Goal: Task Accomplishment & Management: Complete application form

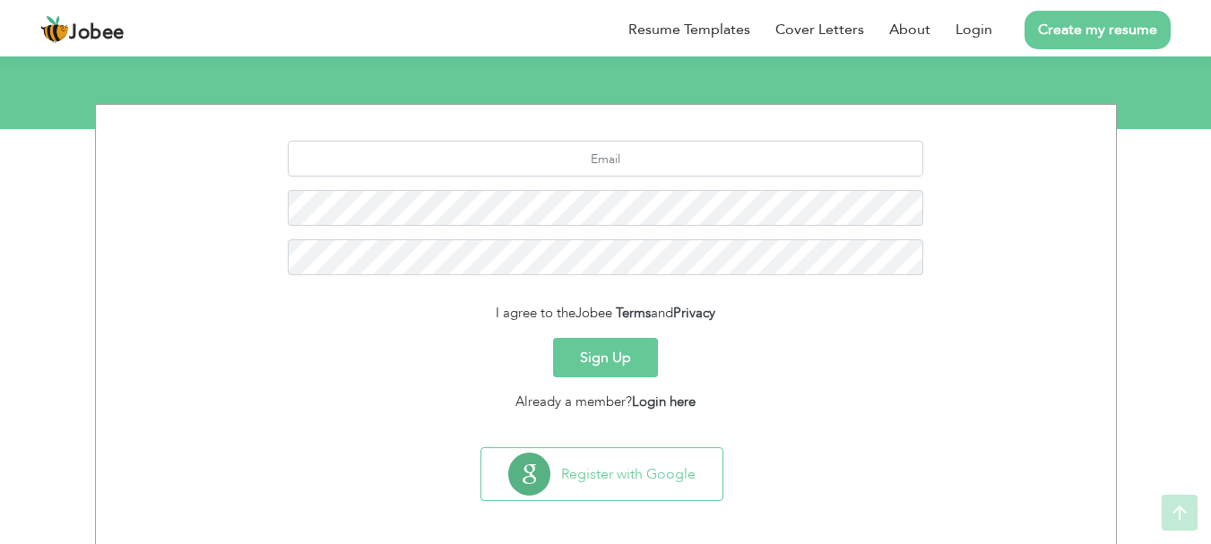
scroll to position [217, 0]
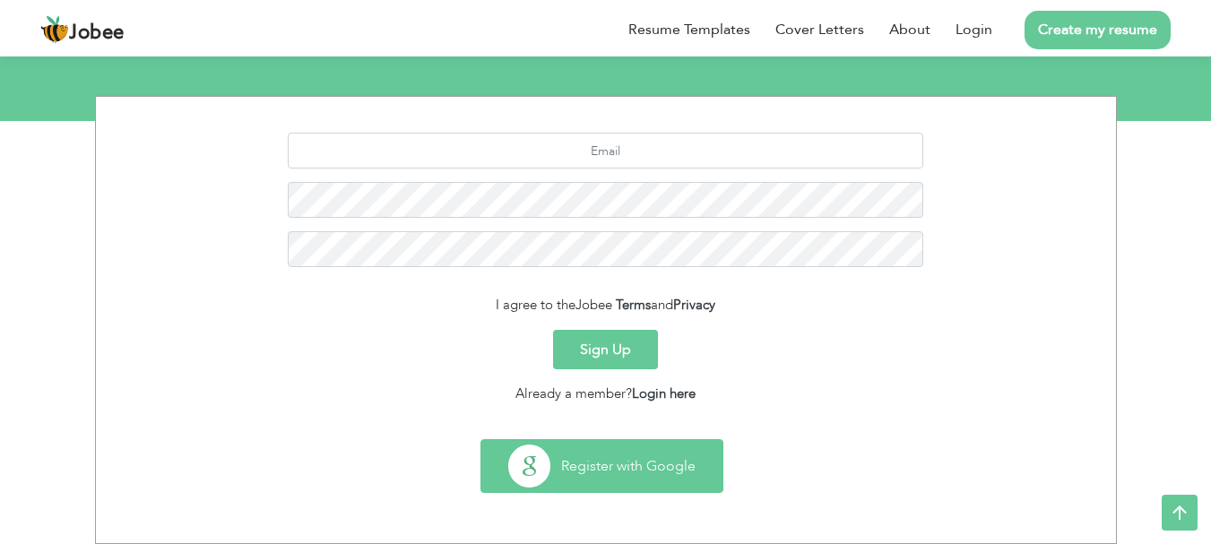
click at [616, 460] on button "Register with Google" at bounding box center [601, 466] width 241 height 52
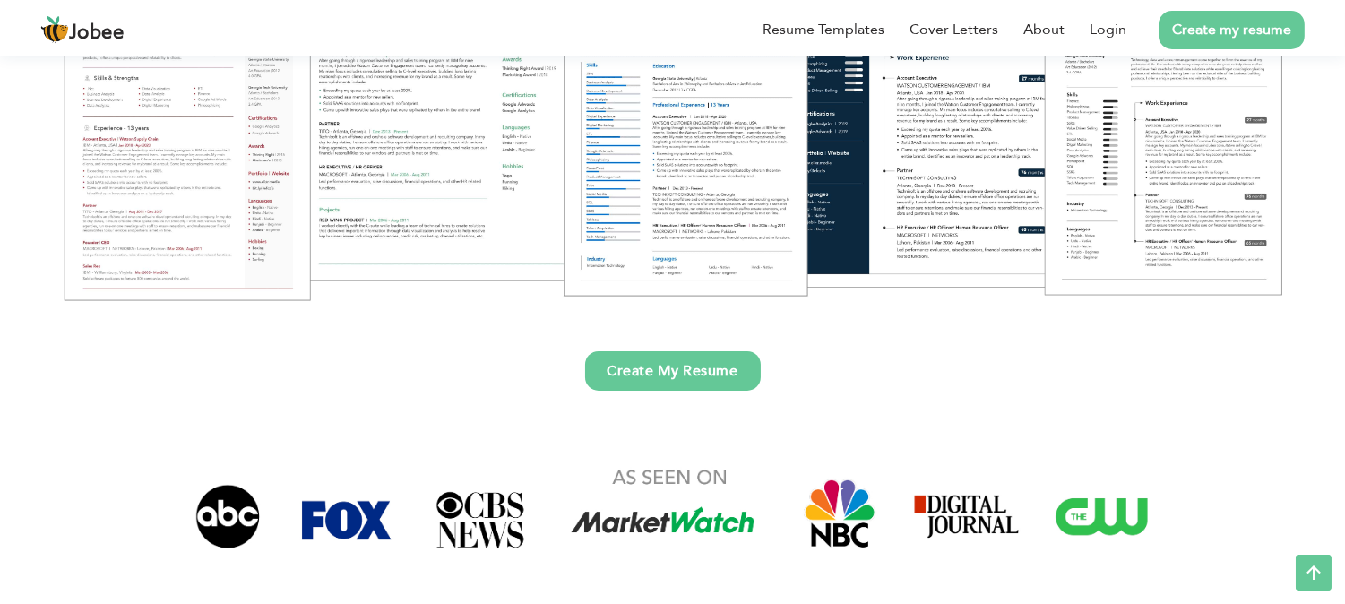
scroll to position [379, 0]
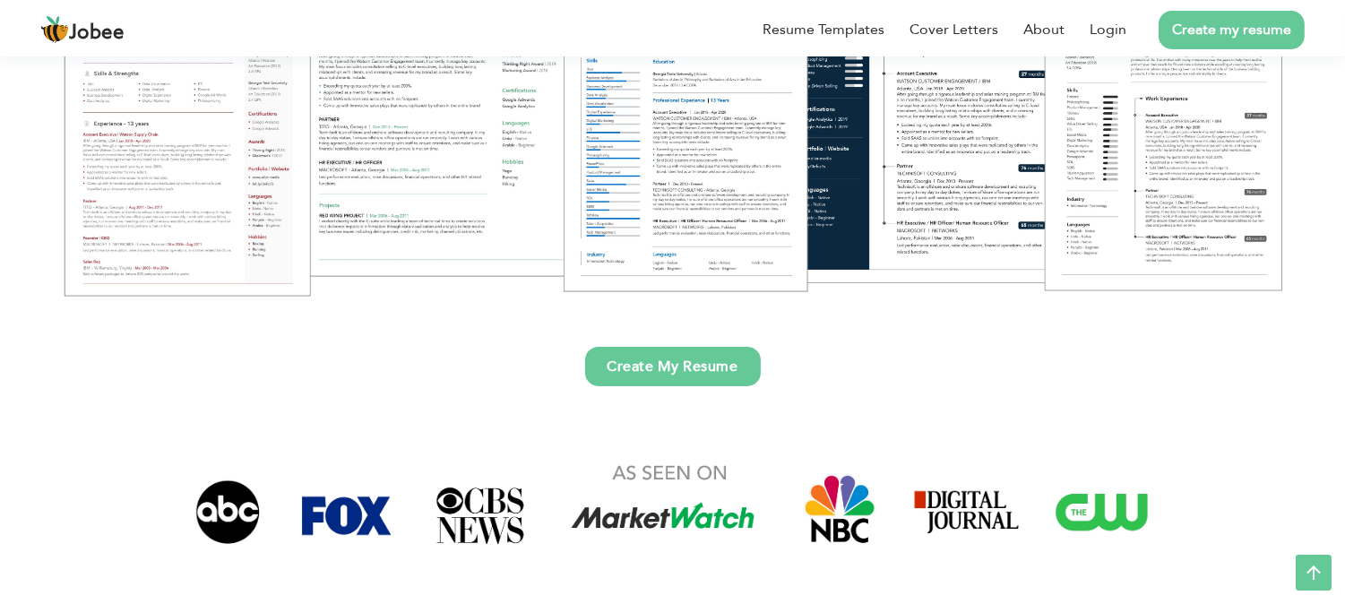
click at [728, 368] on link "Create My Resume" at bounding box center [673, 366] width 176 height 39
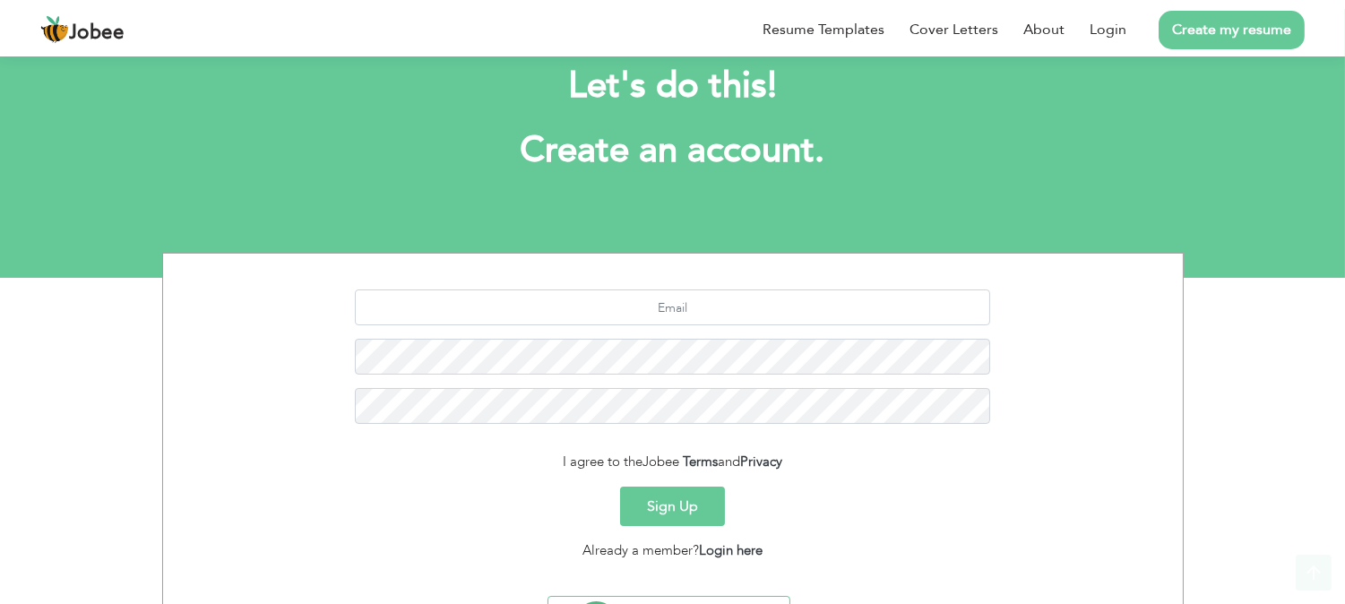
scroll to position [156, 0]
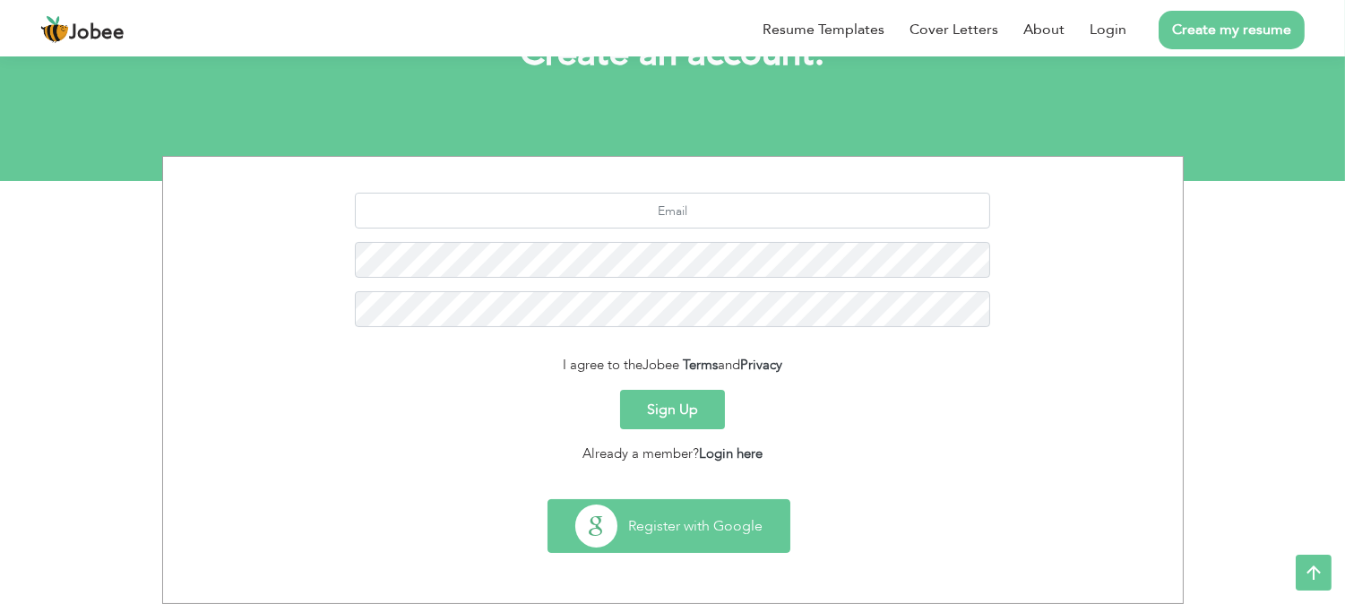
click at [663, 507] on button "Register with Google" at bounding box center [668, 526] width 241 height 52
